Goal: Transaction & Acquisition: Purchase product/service

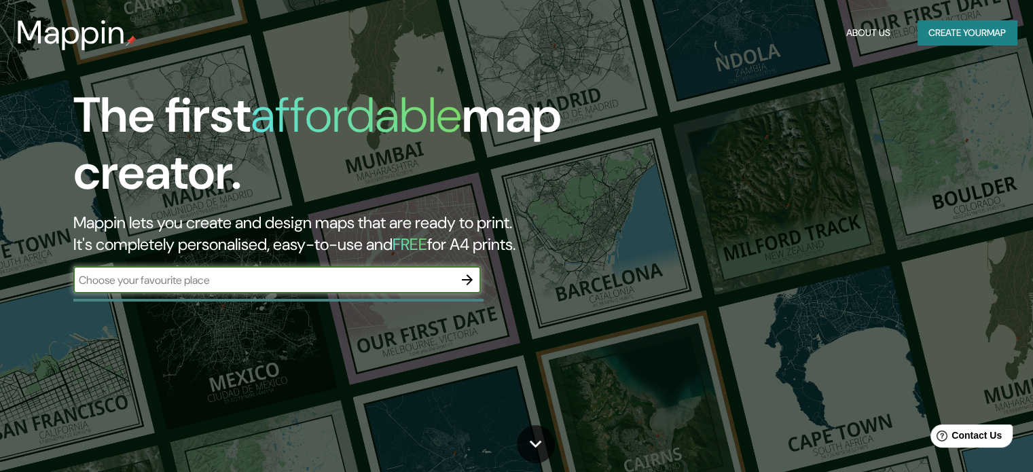
click at [282, 270] on div "​" at bounding box center [276, 279] width 407 height 27
type input "[GEOGRAPHIC_DATA]"
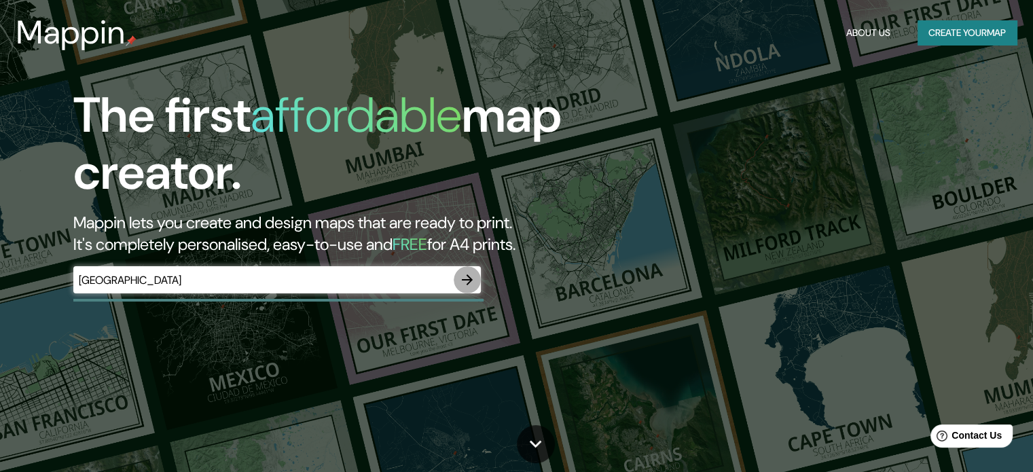
click at [466, 276] on icon "button" at bounding box center [467, 280] width 16 height 16
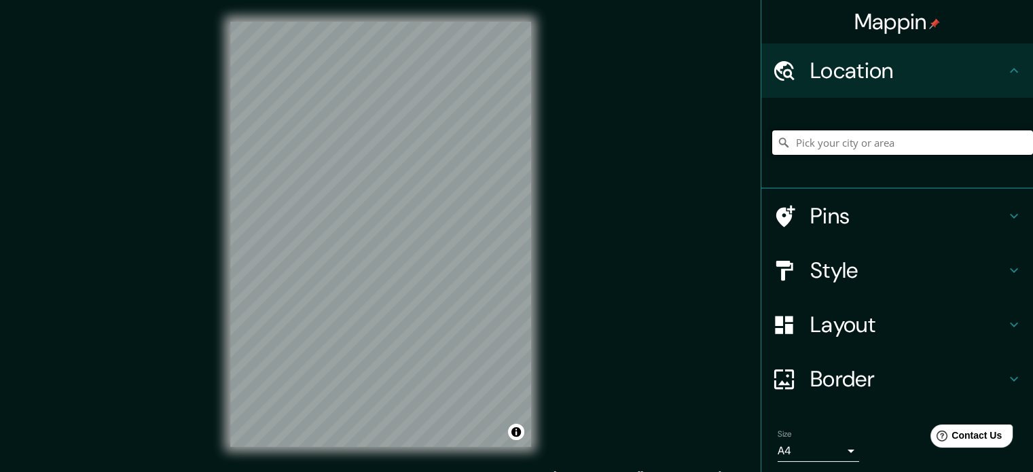
click at [869, 151] on input "Pick your city or area" at bounding box center [902, 142] width 261 height 24
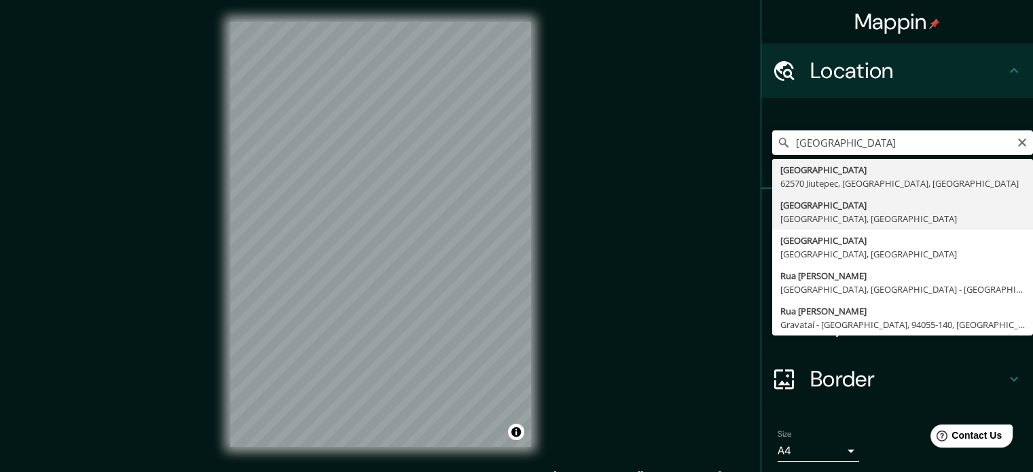
type input "[GEOGRAPHIC_DATA], [GEOGRAPHIC_DATA]"
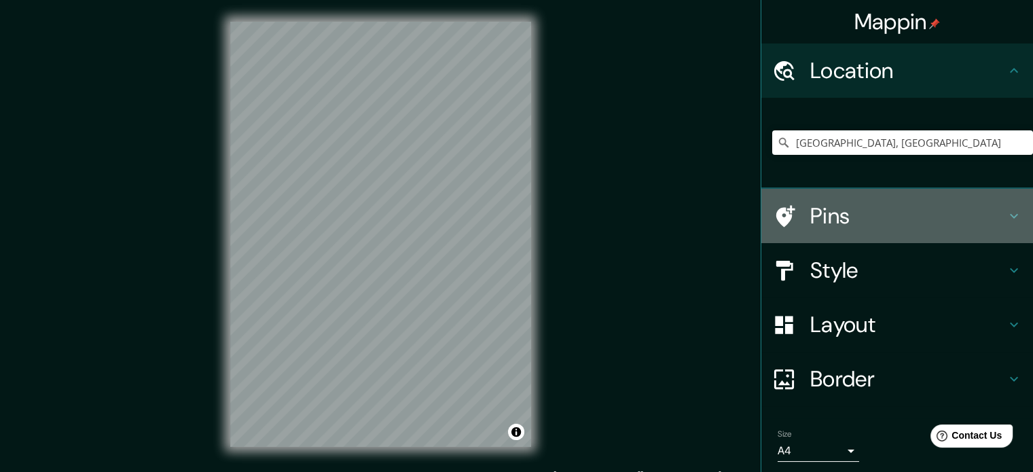
click at [810, 213] on h4 "Pins" at bounding box center [908, 215] width 196 height 27
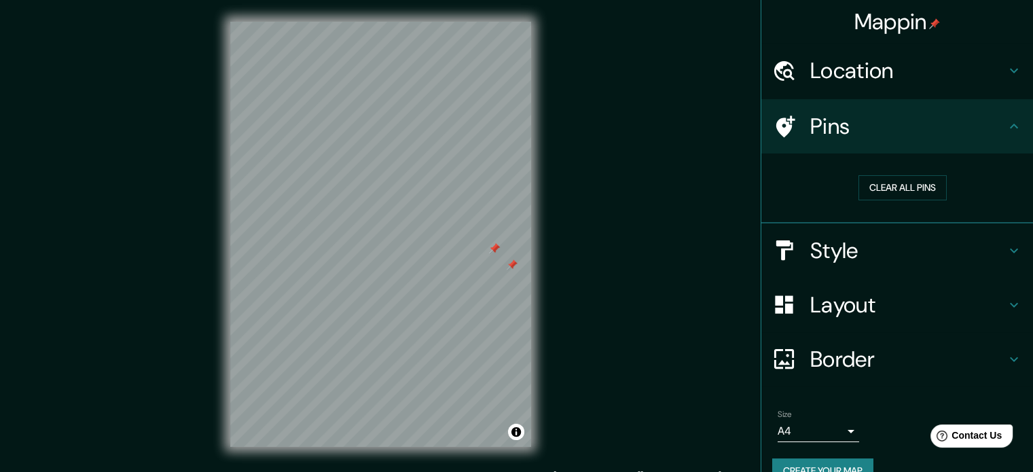
click at [509, 266] on div at bounding box center [512, 264] width 11 height 11
click at [494, 249] on div at bounding box center [494, 248] width 11 height 11
drag, startPoint x: 496, startPoint y: 249, endPoint x: 500, endPoint y: 255, distance: 7.0
click at [506, 258] on div at bounding box center [511, 263] width 11 height 11
click at [497, 250] on div at bounding box center [500, 251] width 11 height 11
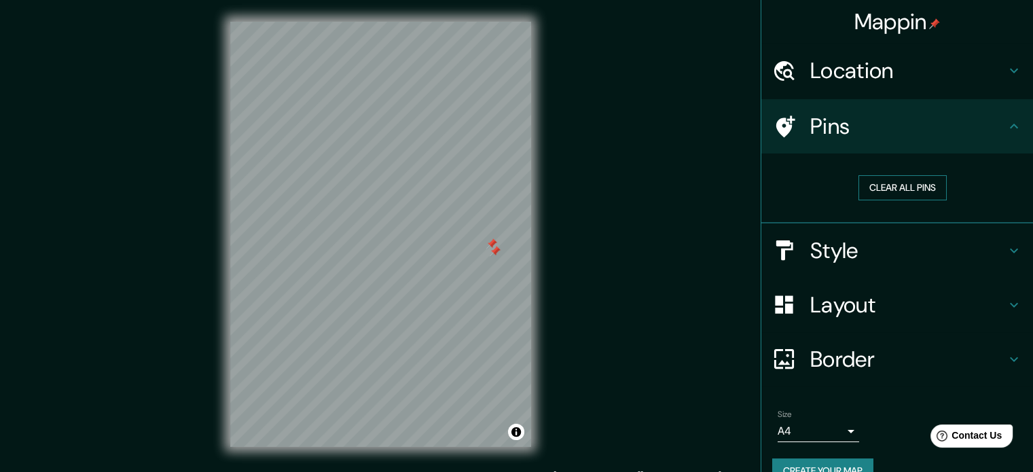
click at [871, 185] on button "Clear all pins" at bounding box center [902, 187] width 88 height 25
click at [868, 181] on button "Clear all pins" at bounding box center [902, 187] width 88 height 25
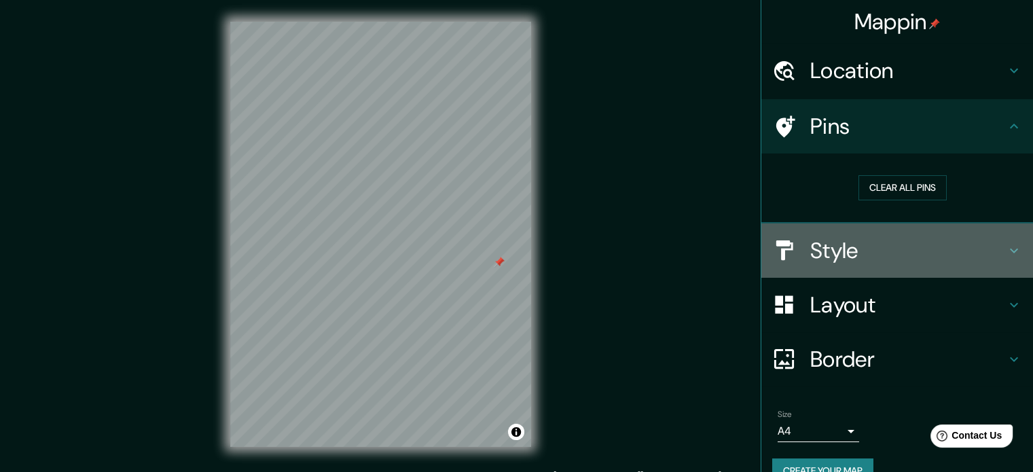
click at [929, 259] on h4 "Style" at bounding box center [908, 250] width 196 height 27
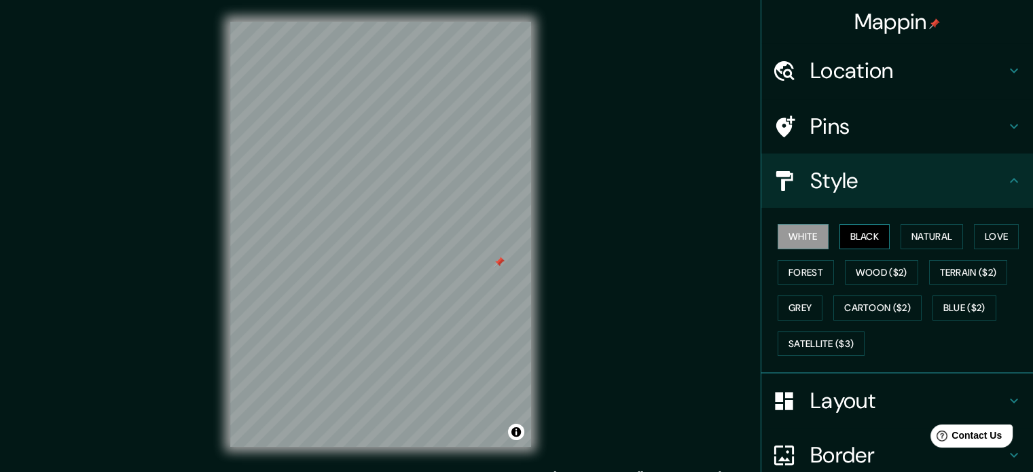
click at [839, 236] on button "Black" at bounding box center [864, 236] width 51 height 25
click at [925, 232] on button "Natural" at bounding box center [931, 236] width 62 height 25
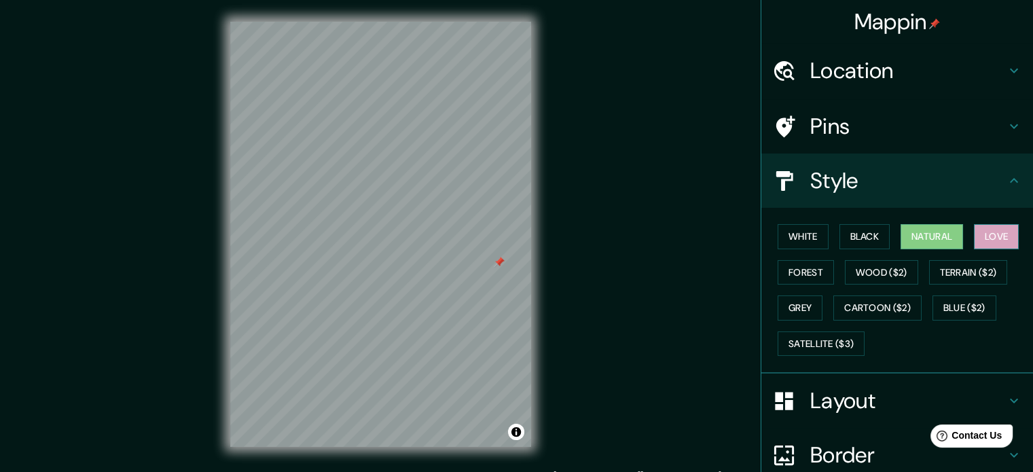
click at [1002, 238] on button "Love" at bounding box center [996, 236] width 45 height 25
click at [798, 274] on button "Forest" at bounding box center [805, 272] width 56 height 25
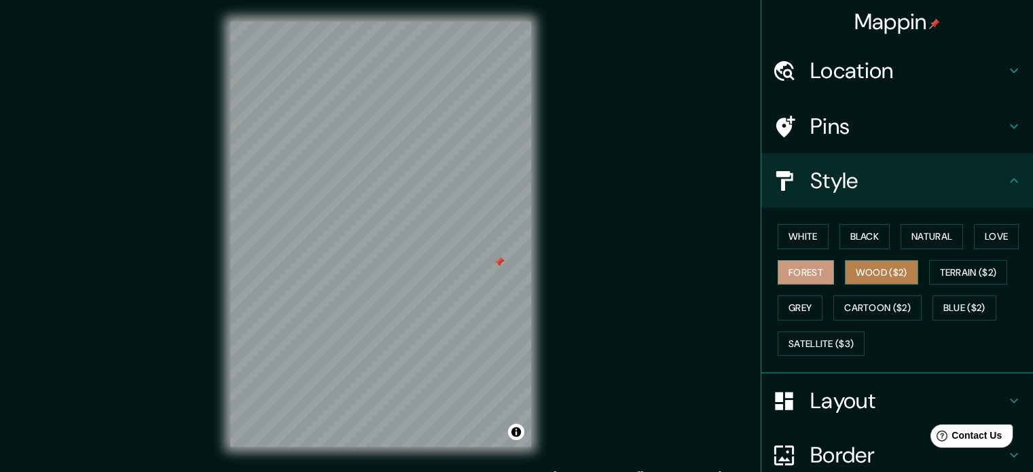
click at [860, 273] on button "Wood ($2)" at bounding box center [881, 272] width 73 height 25
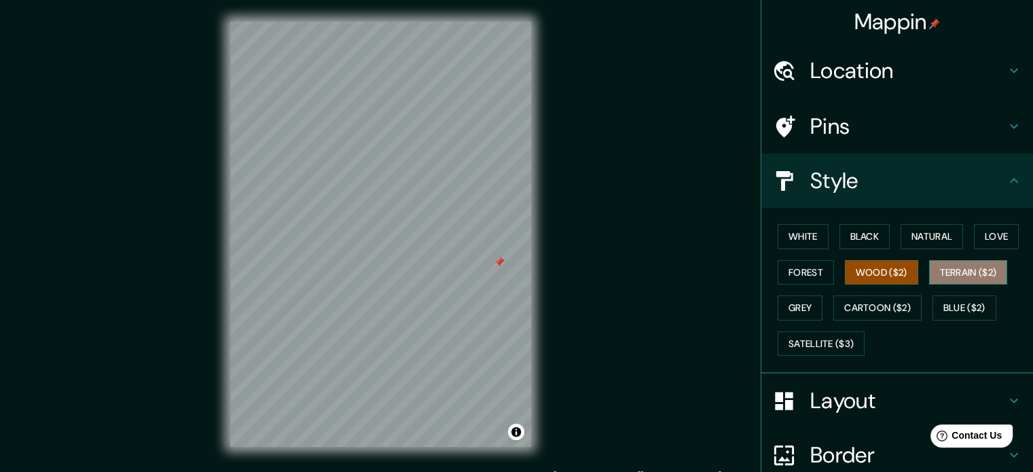
click at [985, 272] on button "Terrain ($2)" at bounding box center [968, 272] width 79 height 25
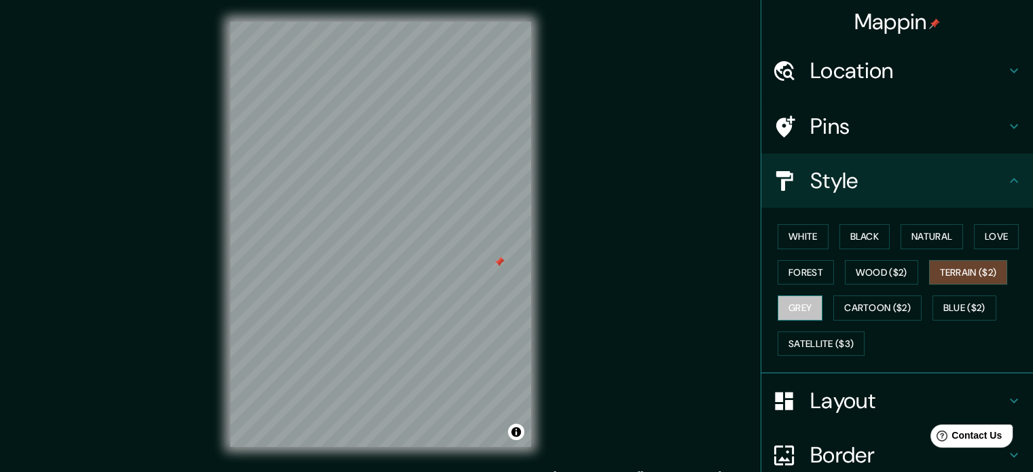
click at [799, 302] on button "Grey" at bounding box center [799, 307] width 45 height 25
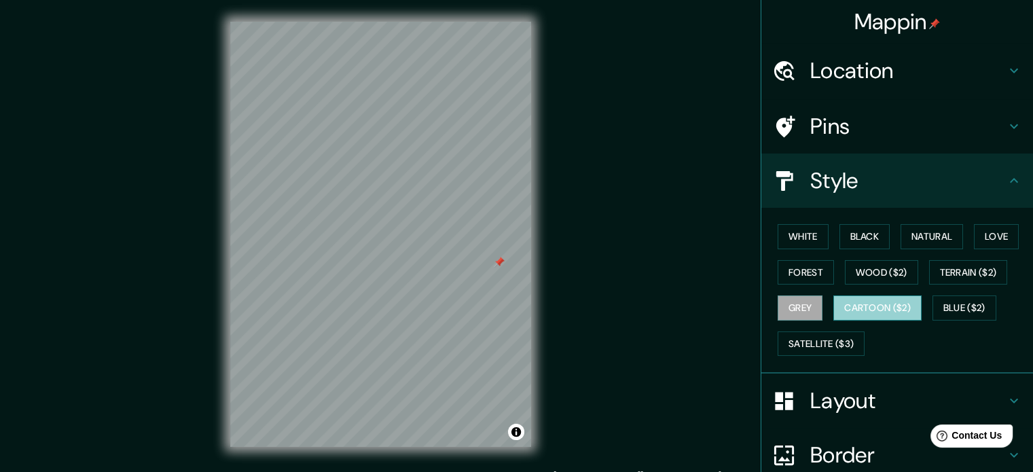
click at [873, 311] on button "Cartoon ($2)" at bounding box center [877, 307] width 88 height 25
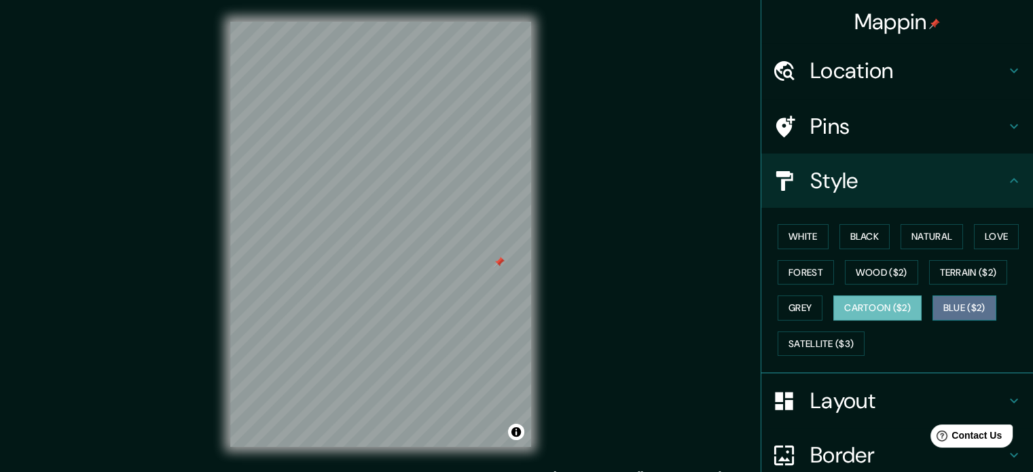
click at [967, 312] on button "Blue ($2)" at bounding box center [964, 307] width 64 height 25
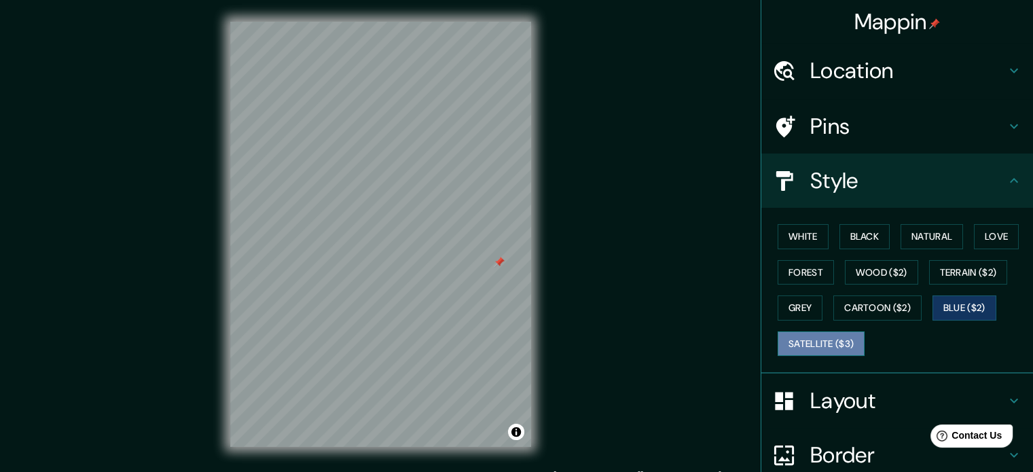
click at [837, 339] on button "Satellite ($3)" at bounding box center [820, 343] width 87 height 25
click at [967, 309] on button "Blue ($2)" at bounding box center [964, 307] width 64 height 25
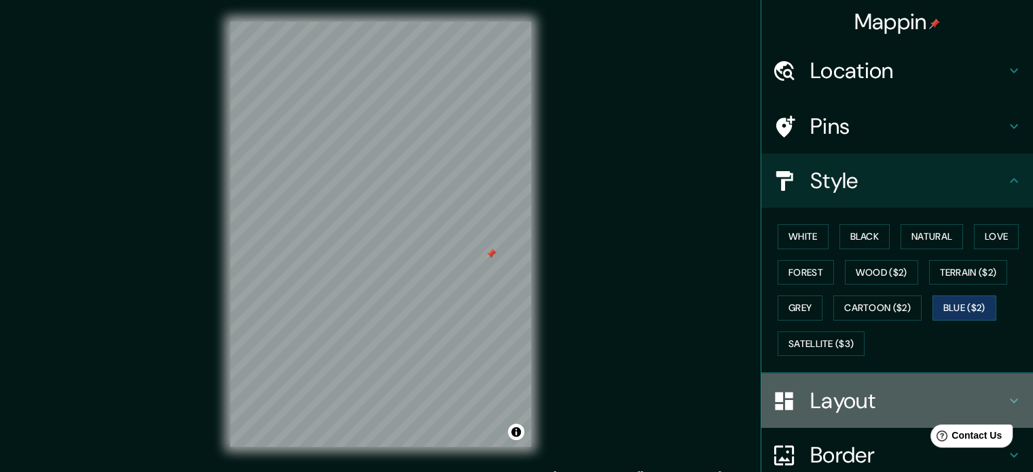
click at [875, 401] on h4 "Layout" at bounding box center [908, 400] width 196 height 27
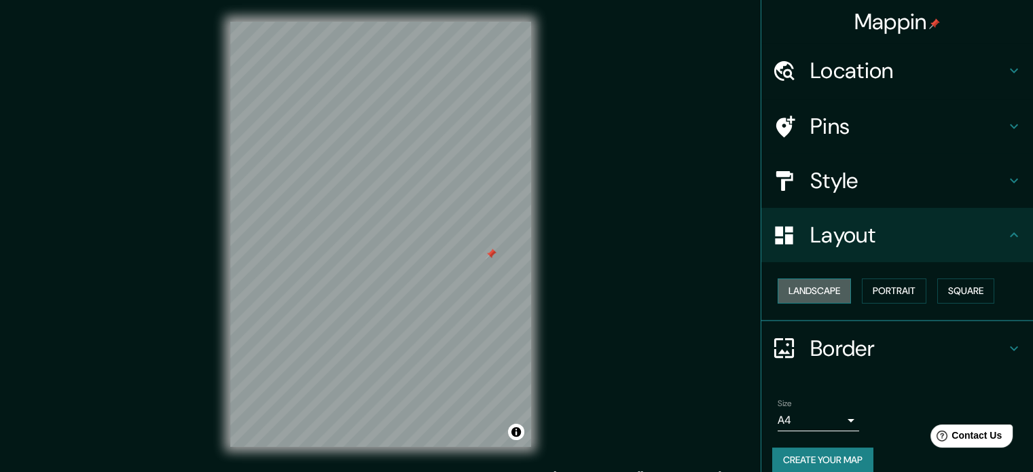
click at [809, 298] on button "Landscape" at bounding box center [813, 290] width 73 height 25
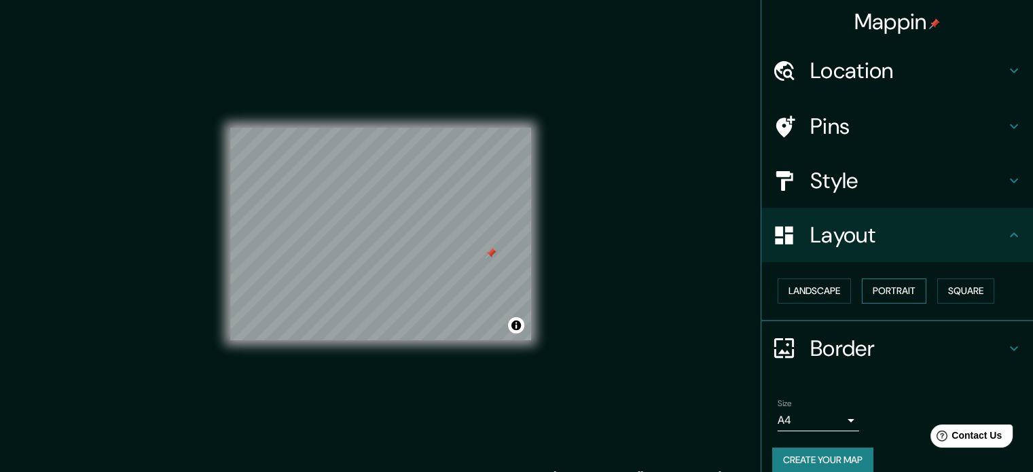
click at [904, 297] on button "Portrait" at bounding box center [894, 290] width 65 height 25
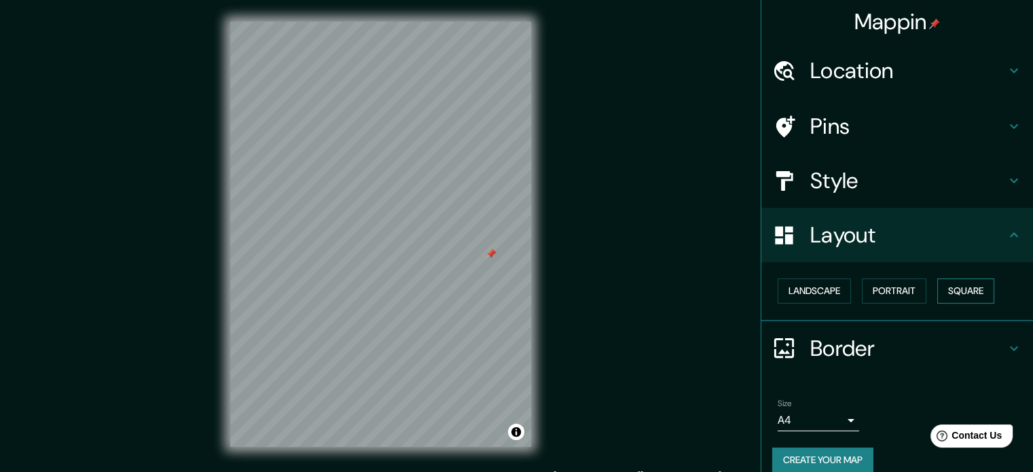
click at [964, 298] on button "Square" at bounding box center [965, 290] width 57 height 25
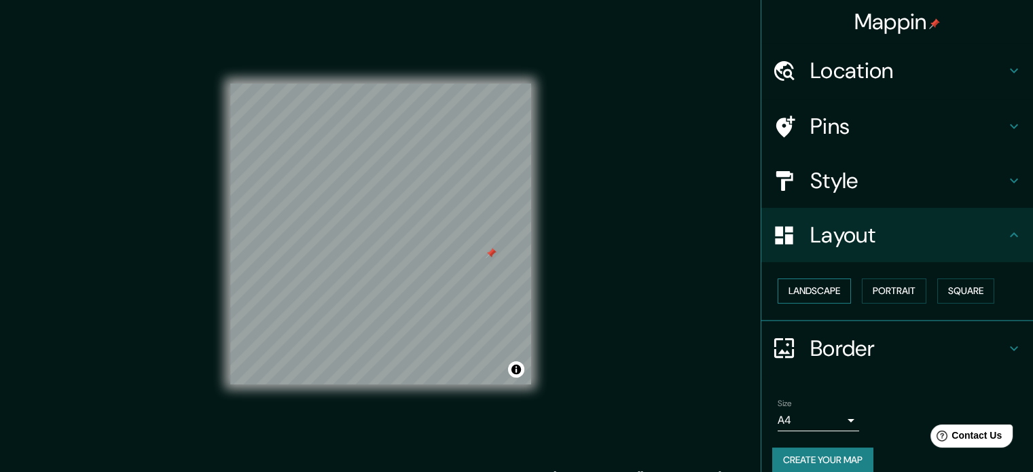
click at [793, 289] on button "Landscape" at bounding box center [813, 290] width 73 height 25
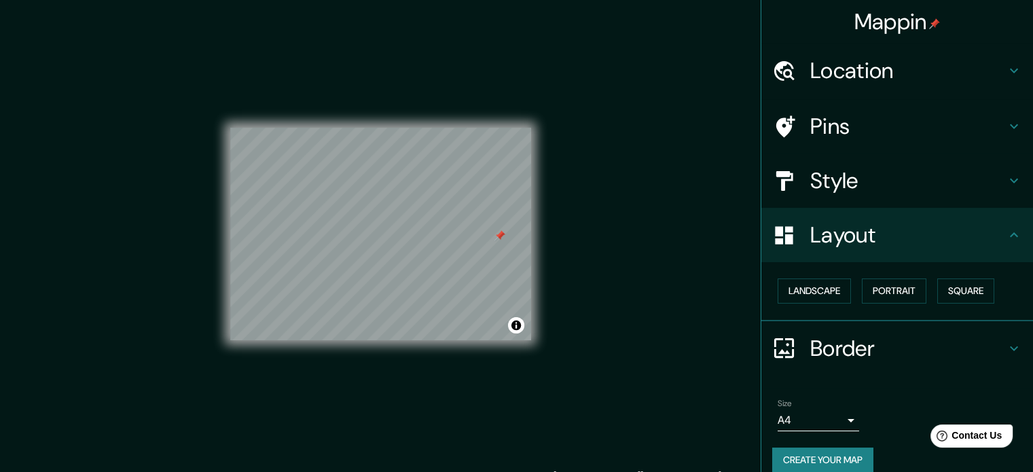
click at [840, 354] on h4 "Border" at bounding box center [908, 348] width 196 height 27
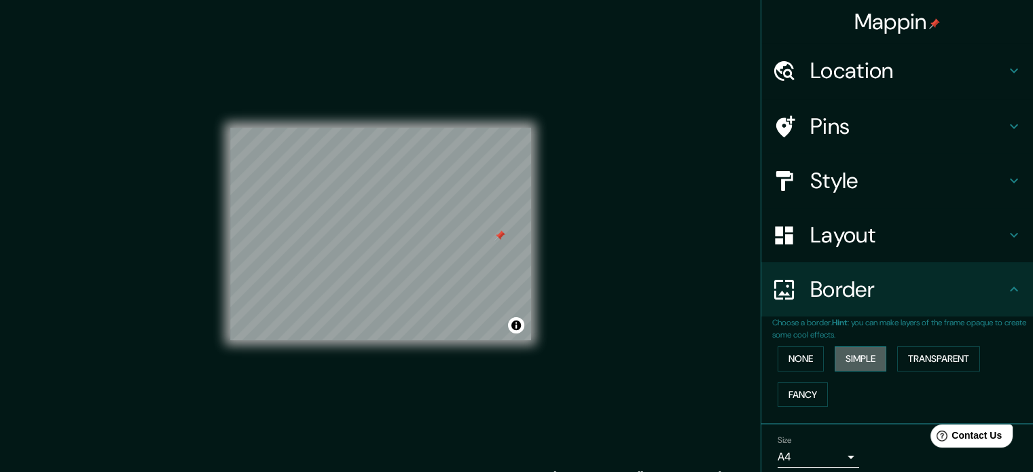
click at [858, 361] on button "Simple" at bounding box center [860, 358] width 52 height 25
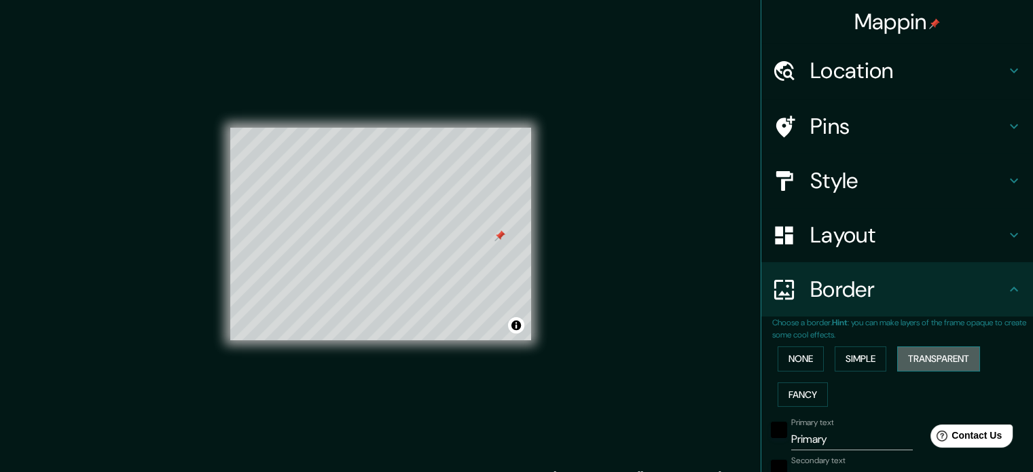
click at [932, 366] on button "Transparent" at bounding box center [938, 358] width 83 height 25
click at [791, 395] on button "Fancy" at bounding box center [802, 394] width 50 height 25
click at [786, 371] on div "None Simple Transparent Fancy" at bounding box center [902, 376] width 261 height 71
click at [782, 347] on button "None" at bounding box center [800, 358] width 46 height 25
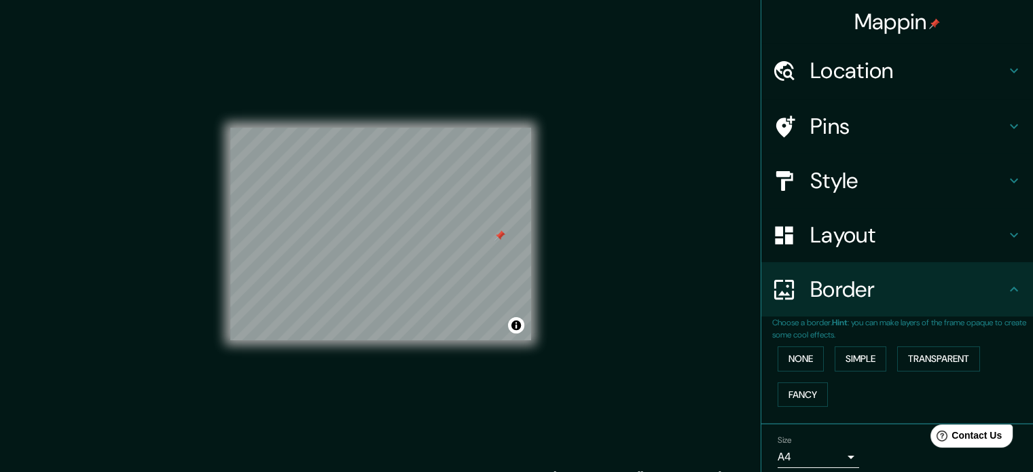
click at [820, 188] on h4 "Style" at bounding box center [908, 180] width 196 height 27
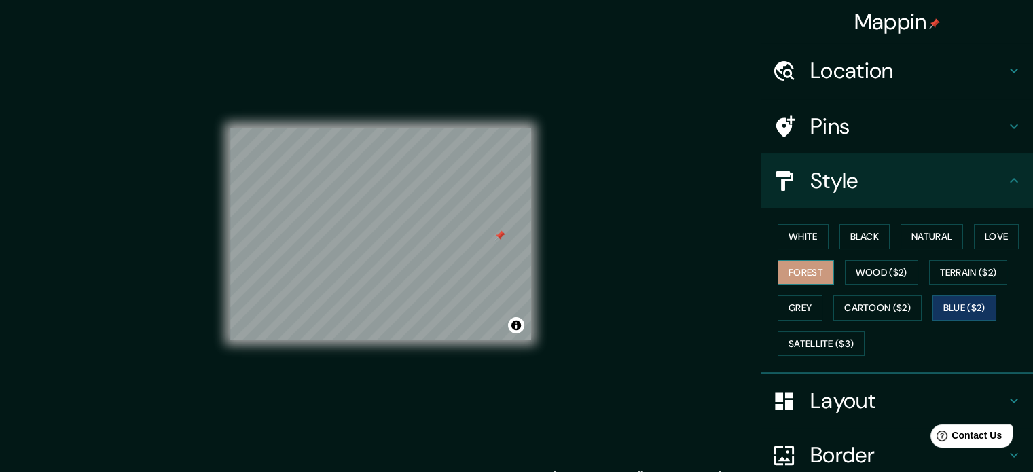
click at [796, 268] on button "Forest" at bounding box center [805, 272] width 56 height 25
click at [851, 240] on button "Black" at bounding box center [864, 236] width 51 height 25
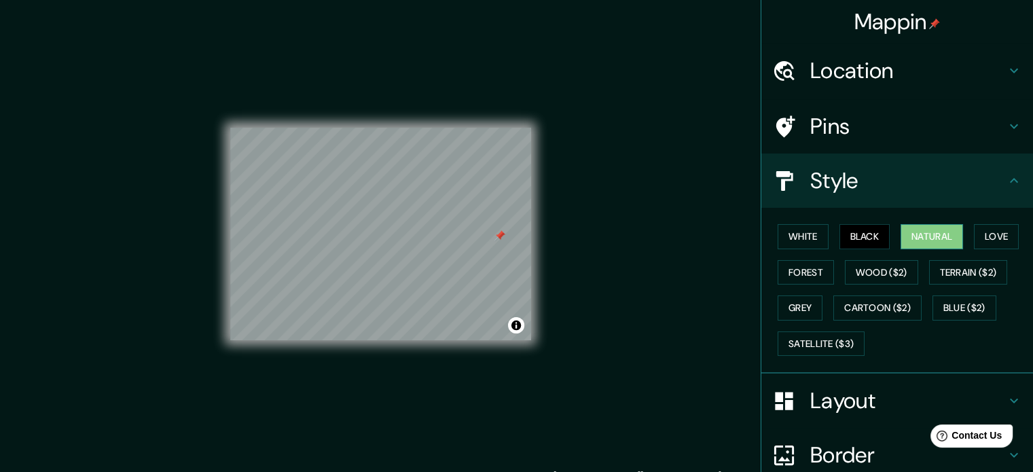
click at [917, 243] on button "Natural" at bounding box center [931, 236] width 62 height 25
click at [974, 242] on button "Love" at bounding box center [996, 236] width 45 height 25
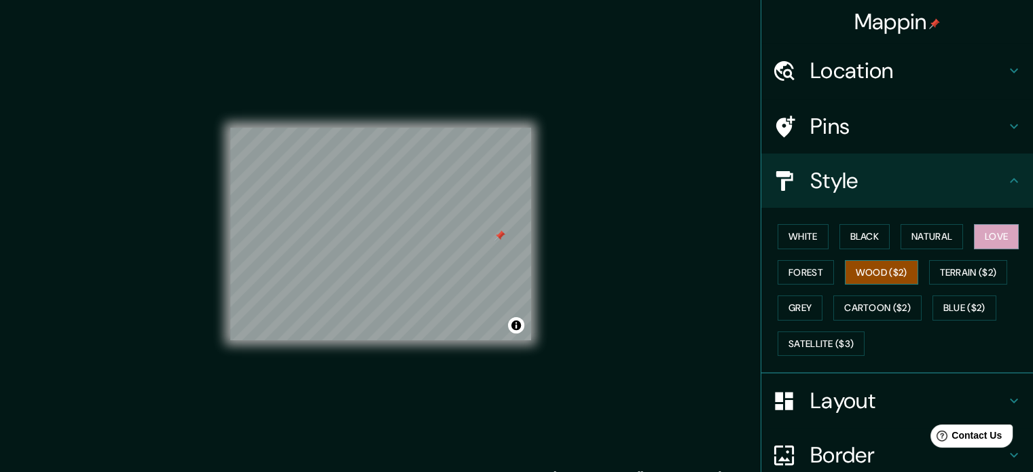
click at [850, 270] on button "Wood ($2)" at bounding box center [881, 272] width 73 height 25
click at [959, 286] on div "White Black Natural Love Forest Wood ($2) Terrain ($2) Grey Cartoon ($2) Blue (…" at bounding box center [902, 290] width 261 height 143
click at [947, 274] on button "Terrain ($2)" at bounding box center [968, 272] width 79 height 25
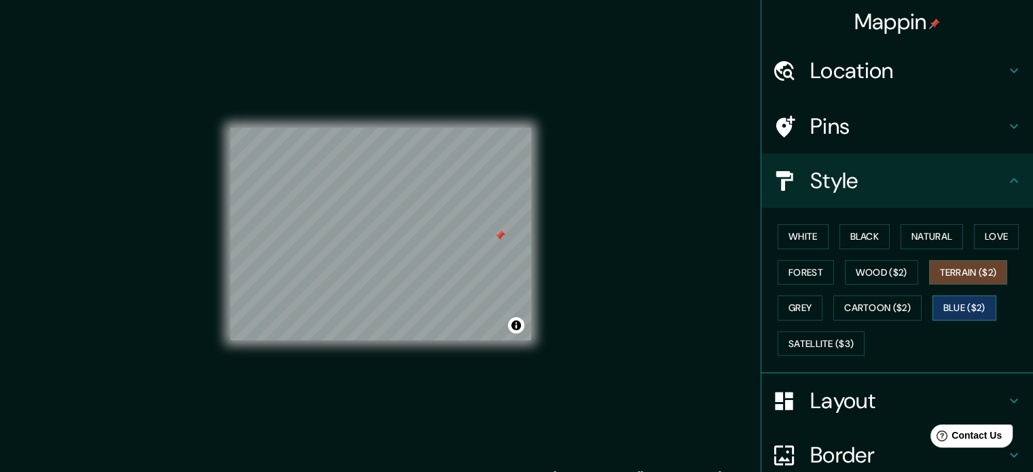
click at [948, 316] on button "Blue ($2)" at bounding box center [964, 307] width 64 height 25
click at [892, 306] on button "Cartoon ($2)" at bounding box center [877, 307] width 88 height 25
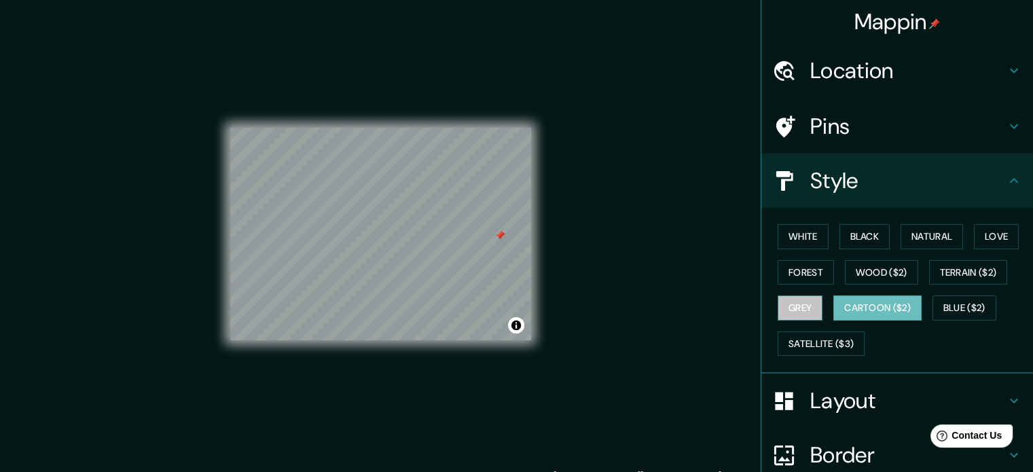
click at [804, 297] on button "Grey" at bounding box center [799, 307] width 45 height 25
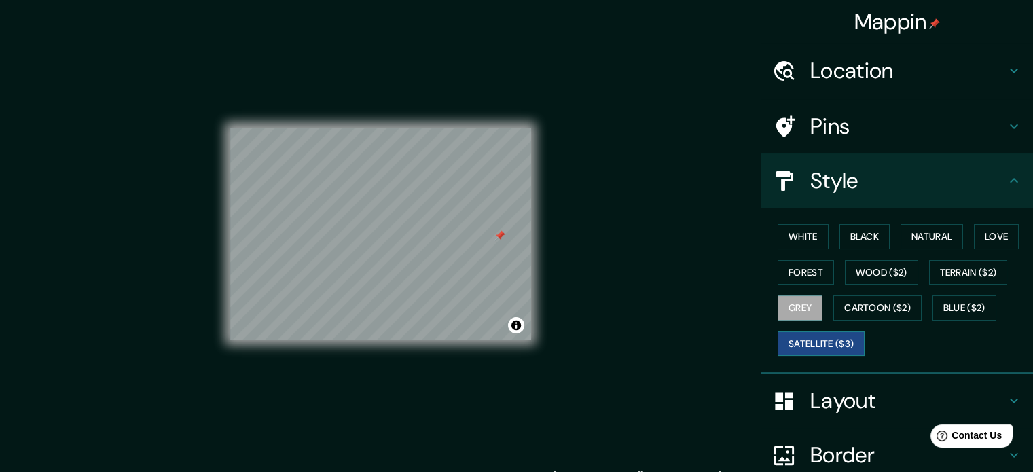
click at [810, 333] on button "Satellite ($3)" at bounding box center [820, 343] width 87 height 25
click at [951, 309] on button "Blue ($2)" at bounding box center [964, 307] width 64 height 25
